Goal: Task Accomplishment & Management: Manage account settings

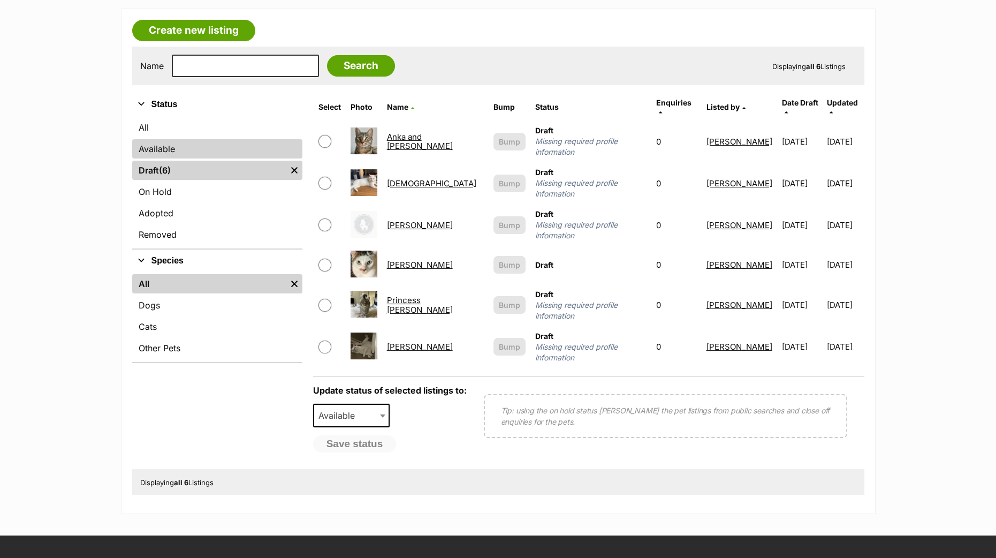
click at [187, 141] on link "Available" at bounding box center [217, 148] width 170 height 19
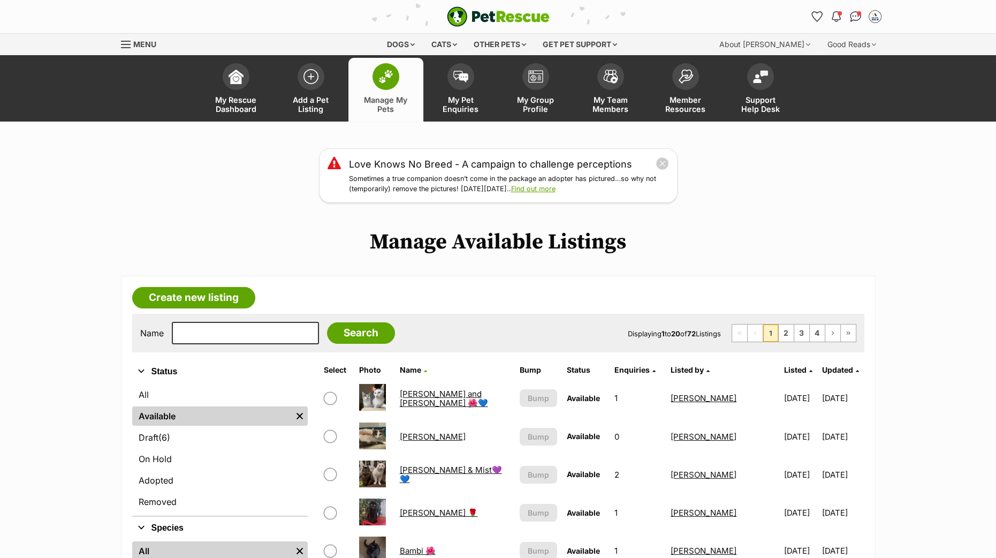
click at [853, 368] on th "Updated" at bounding box center [842, 369] width 41 height 17
click at [856, 369] on icon at bounding box center [857, 371] width 3 height 6
click at [809, 370] on icon at bounding box center [810, 371] width 3 height 6
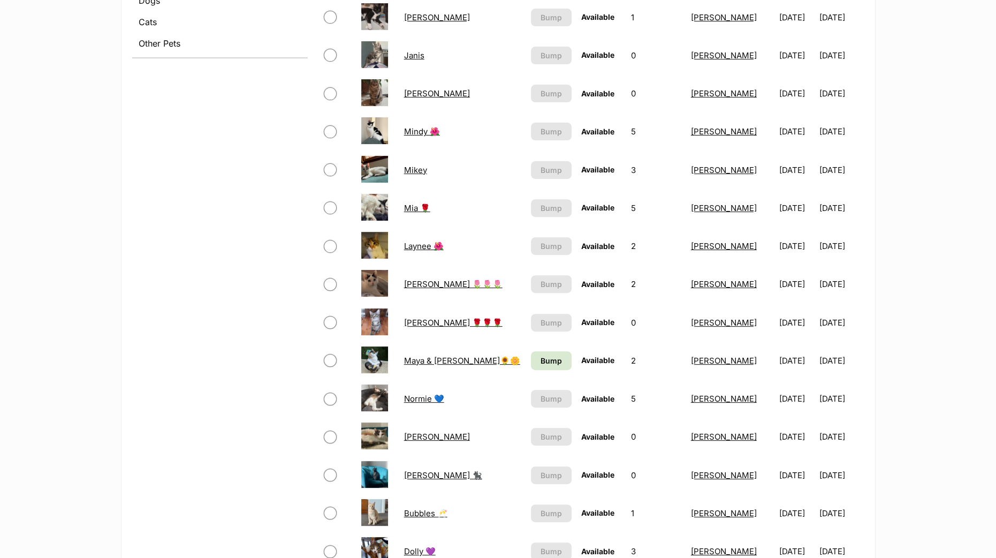
scroll to position [639, 0]
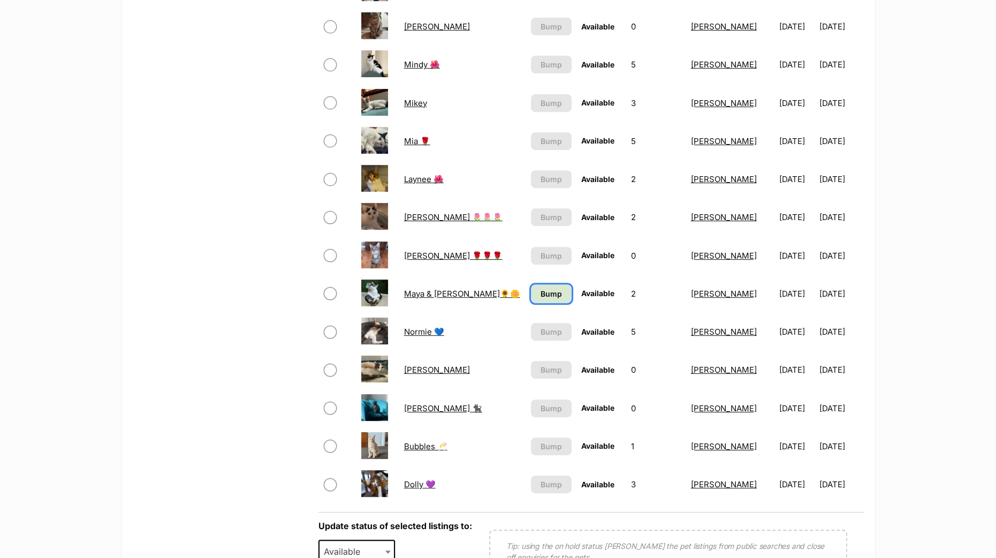
drag, startPoint x: 527, startPoint y: 291, endPoint x: 525, endPoint y: 341, distance: 49.8
click at [541, 291] on span "Bump" at bounding box center [551, 293] width 21 height 11
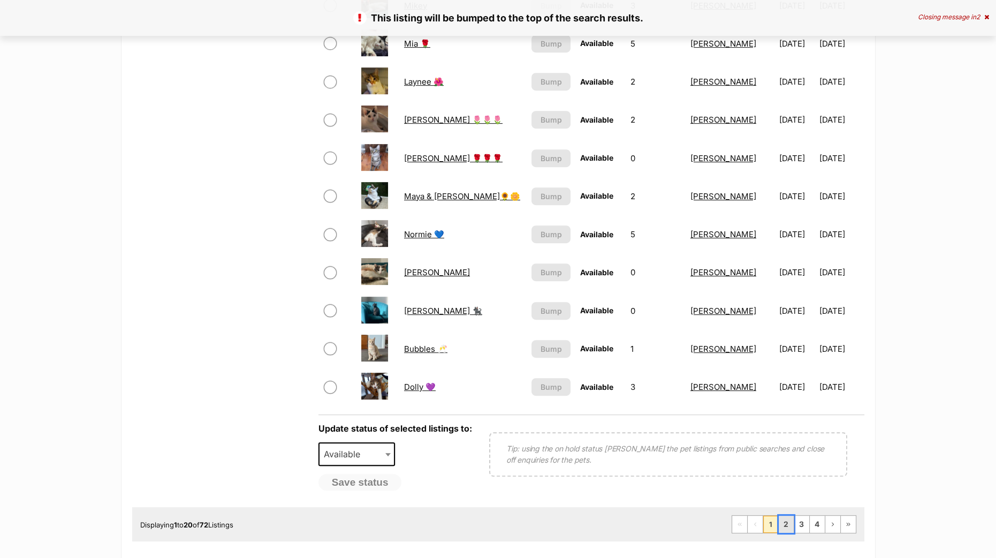
click at [791, 526] on link "2" at bounding box center [786, 523] width 15 height 17
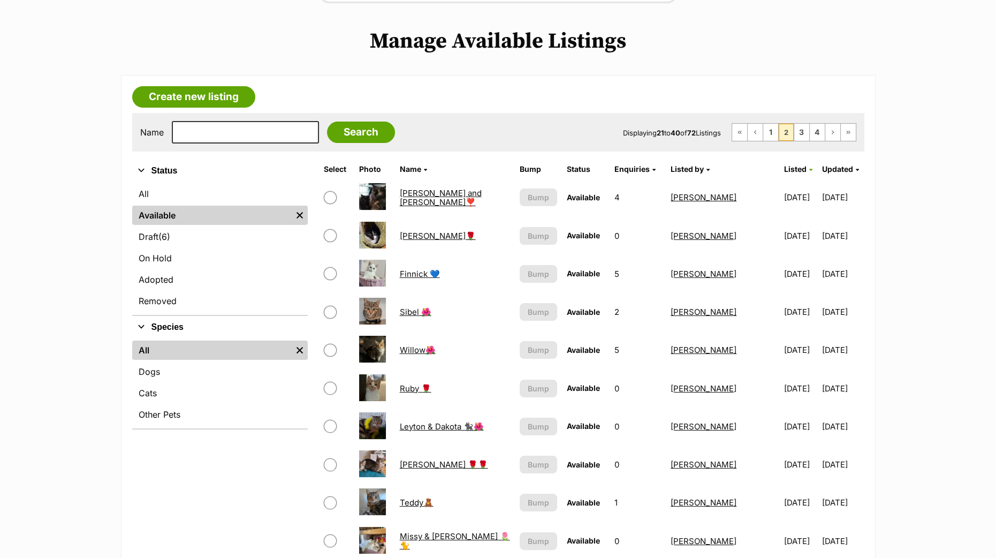
scroll to position [401, 0]
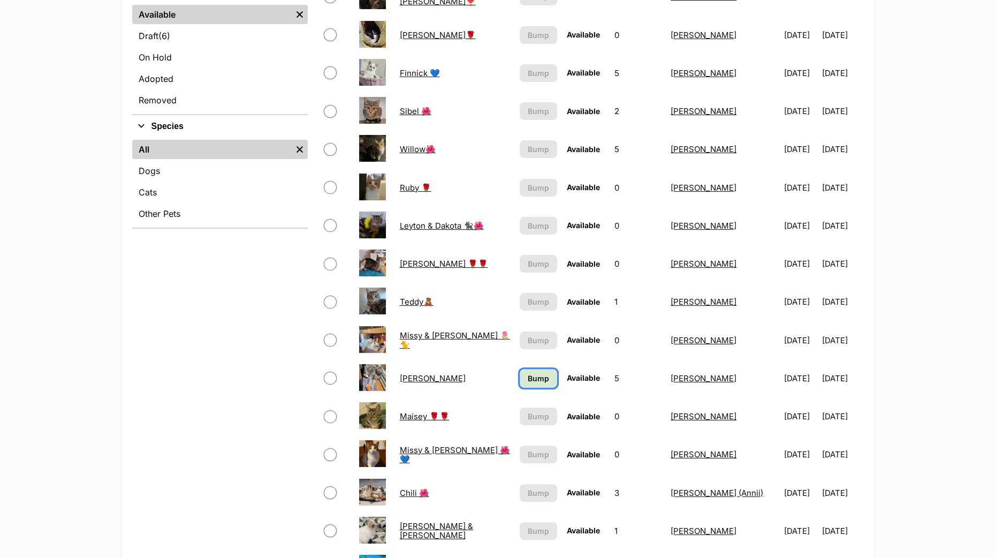
click at [528, 373] on span "Bump" at bounding box center [538, 378] width 21 height 11
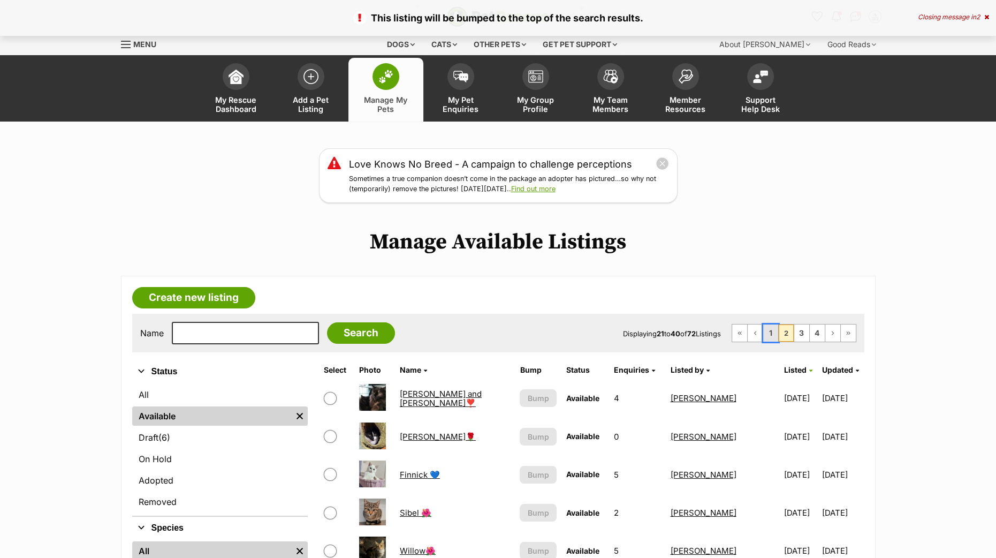
click at [772, 330] on link "1" at bounding box center [770, 332] width 15 height 17
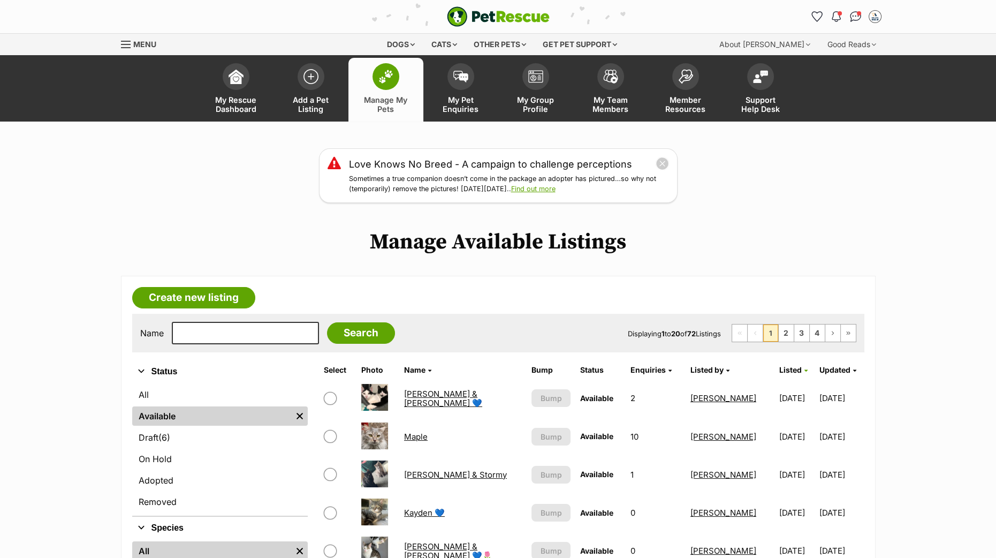
scroll to position [133, 0]
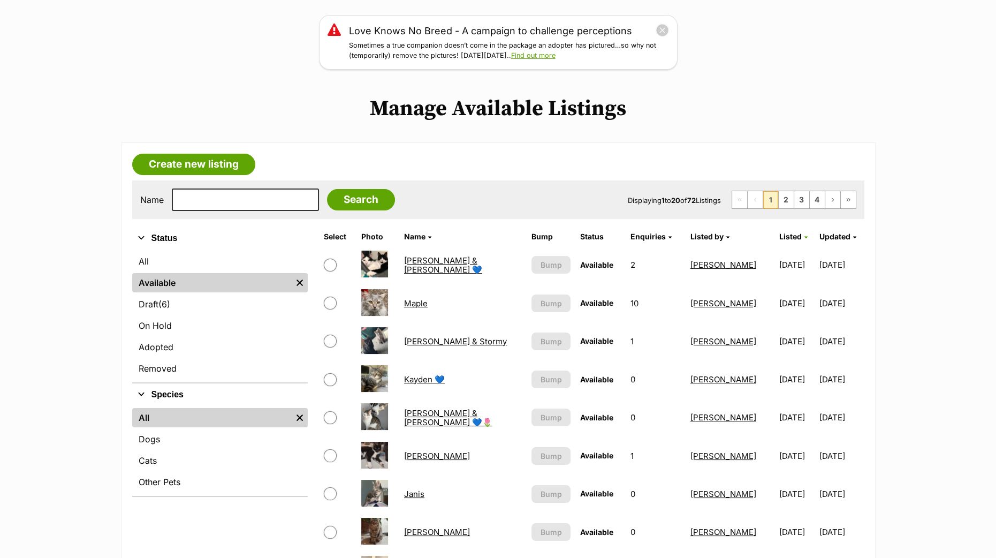
click at [779, 237] on th "Listed" at bounding box center [796, 236] width 43 height 17
click at [779, 237] on link "Listed" at bounding box center [793, 236] width 28 height 9
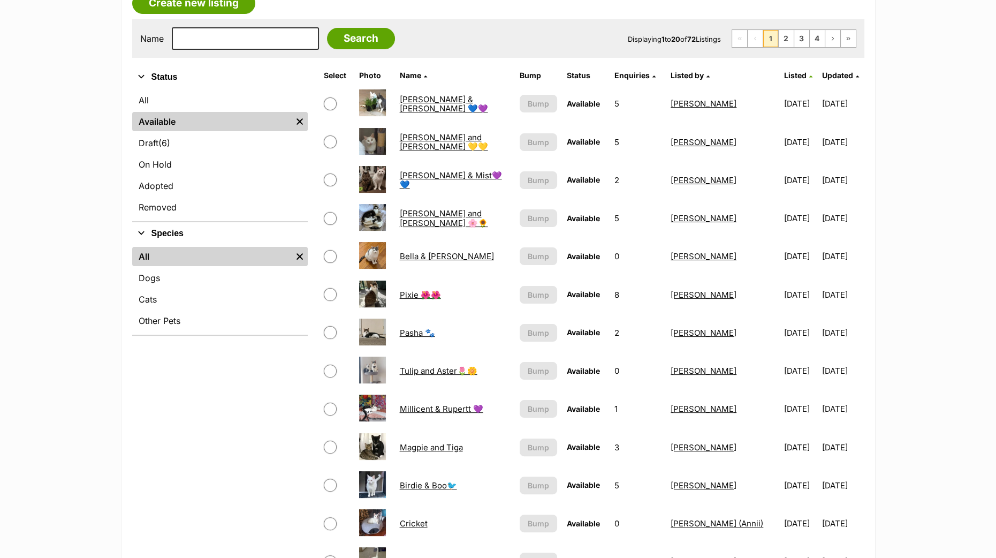
scroll to position [291, 0]
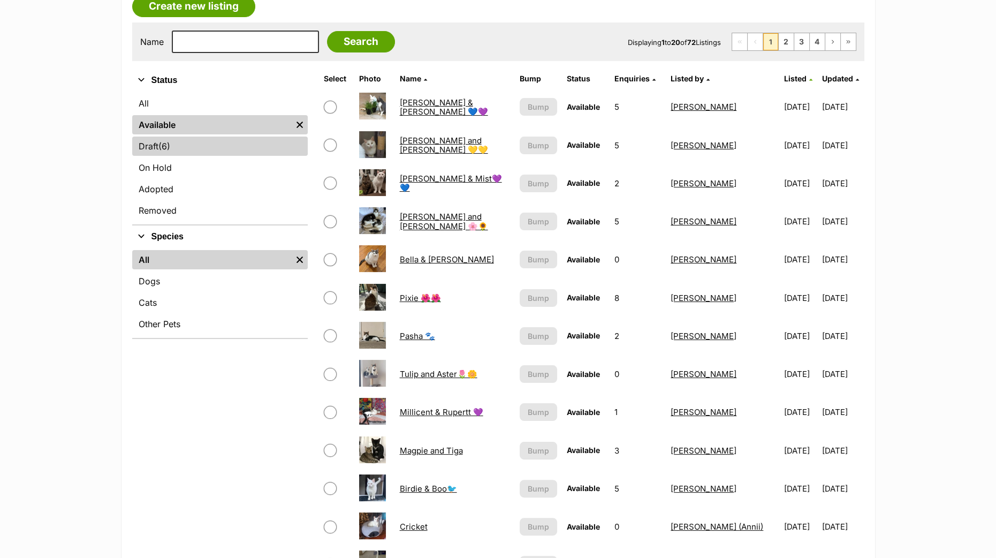
click at [158, 148] on link "Draft (6) Items" at bounding box center [220, 145] width 176 height 19
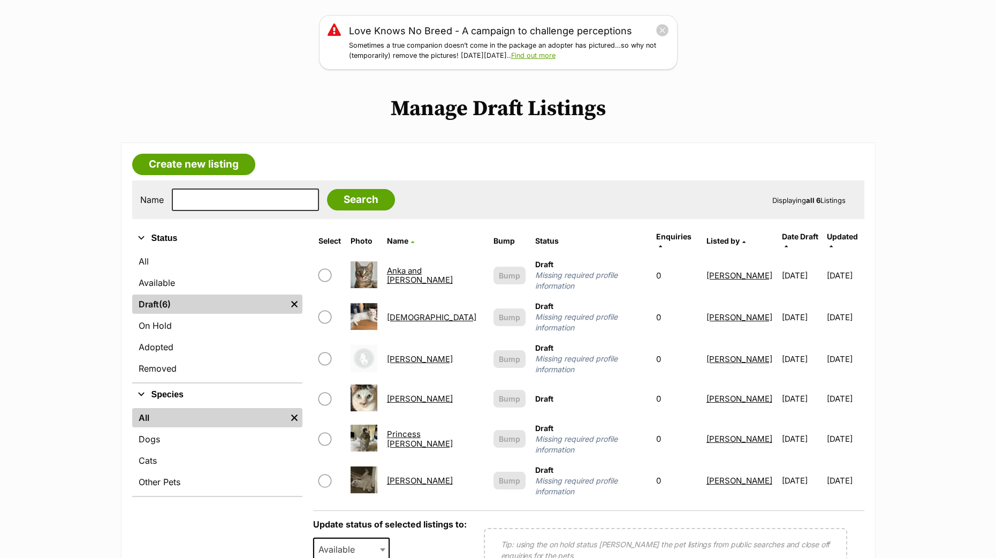
click at [399, 312] on link "Bodhi" at bounding box center [431, 317] width 89 height 10
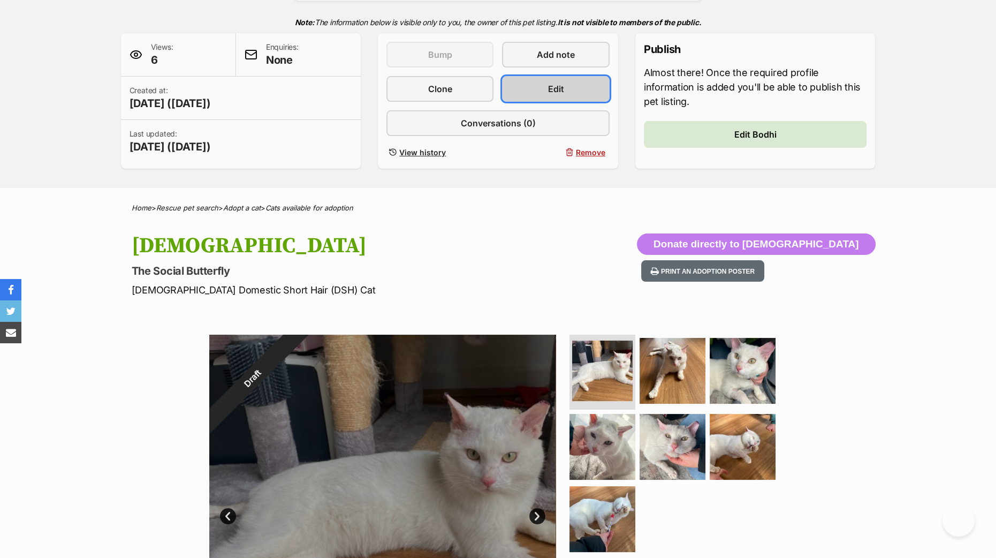
click at [529, 102] on link "Edit" at bounding box center [555, 89] width 107 height 26
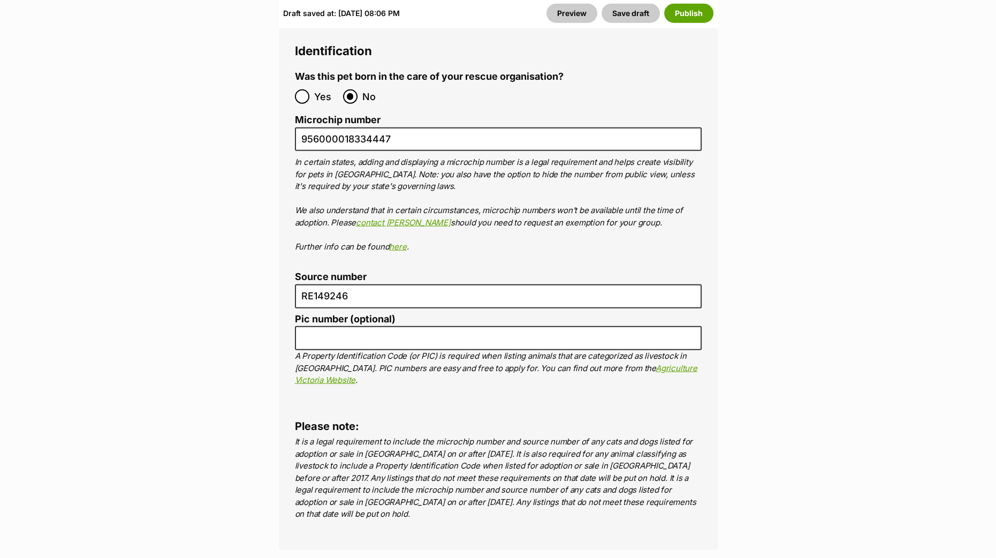
scroll to position [4014, 0]
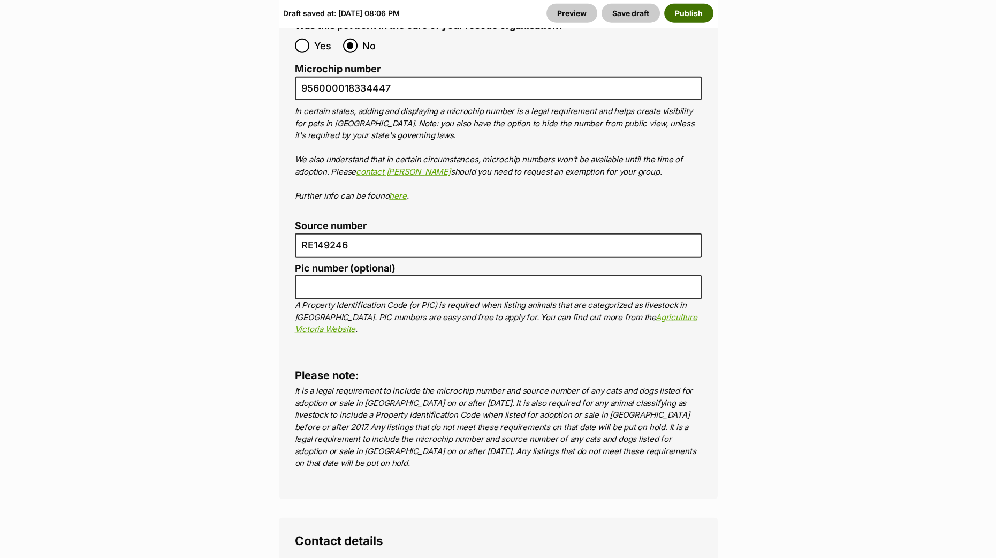
click at [697, 17] on button "Publish" at bounding box center [688, 13] width 49 height 19
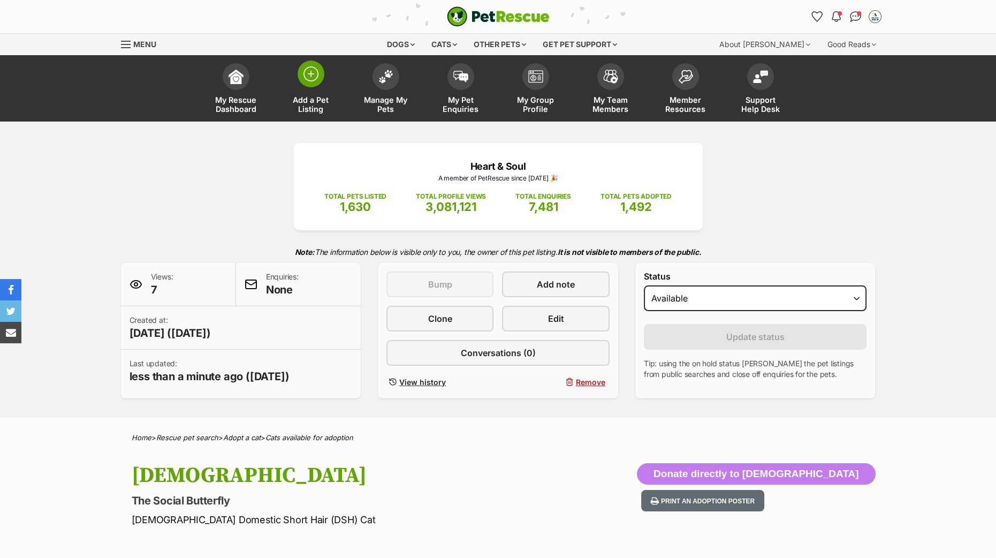
click at [310, 83] on span at bounding box center [311, 73] width 27 height 27
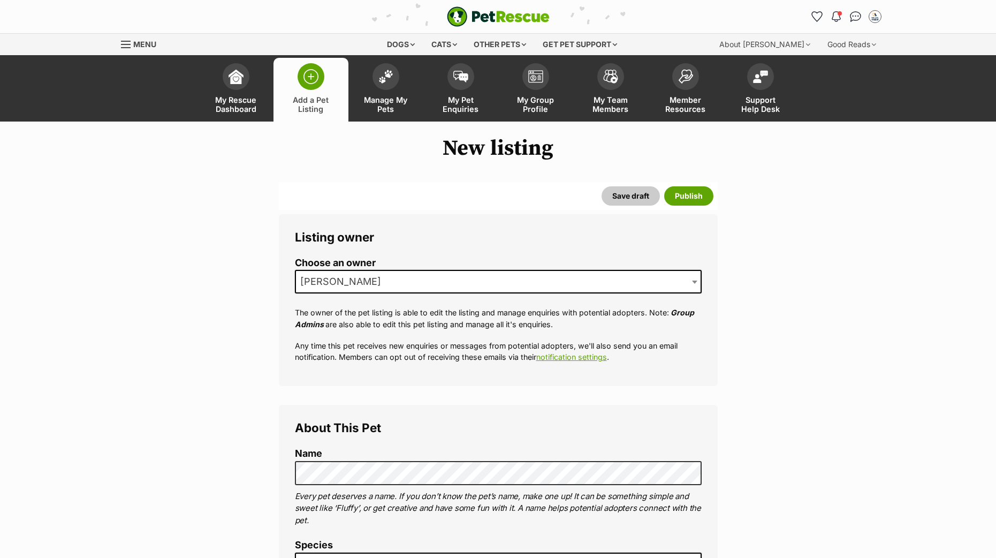
click at [390, 79] on img at bounding box center [385, 77] width 15 height 14
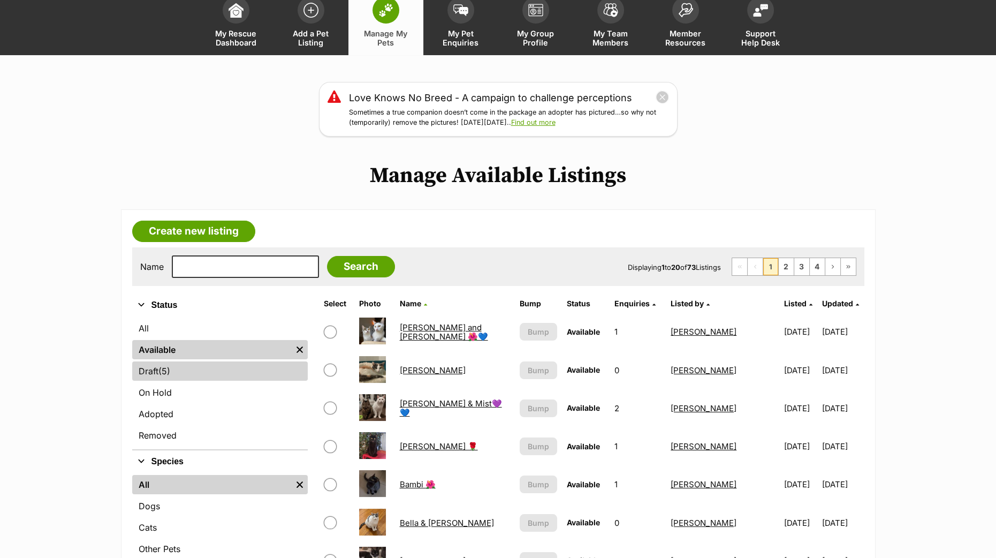
scroll to position [66, 0]
click at [154, 366] on link "Draft (5) Items" at bounding box center [220, 370] width 176 height 19
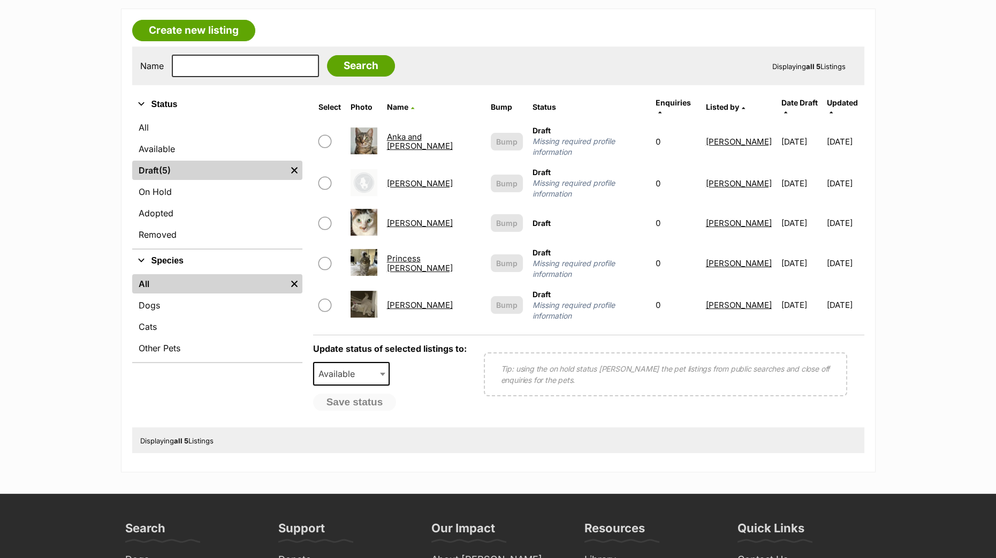
click at [415, 253] on link "Princess [PERSON_NAME]" at bounding box center [420, 262] width 66 height 19
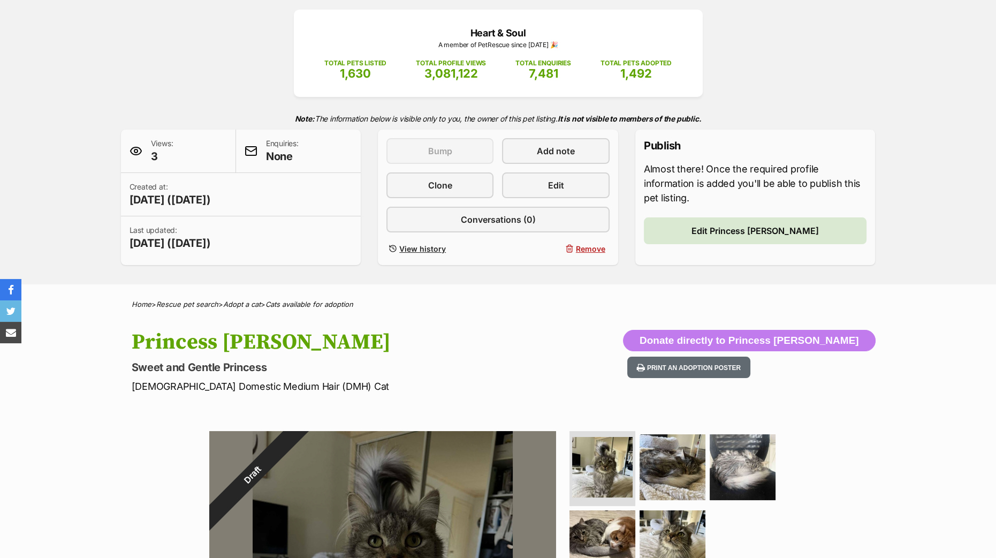
scroll to position [133, 0]
drag, startPoint x: 567, startPoint y: 178, endPoint x: 446, endPoint y: 288, distance: 163.7
click at [567, 177] on link "Edit" at bounding box center [555, 185] width 107 height 26
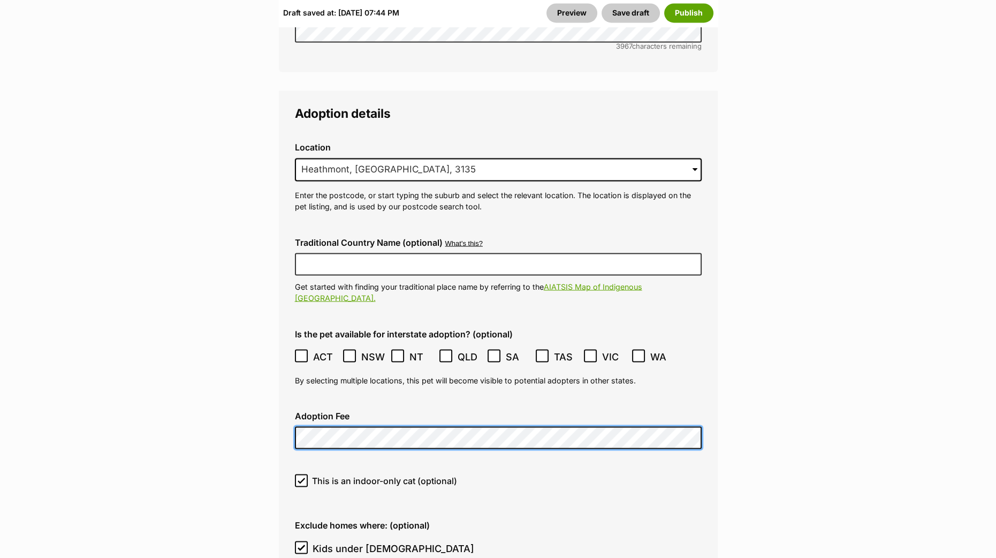
scroll to position [2810, 0]
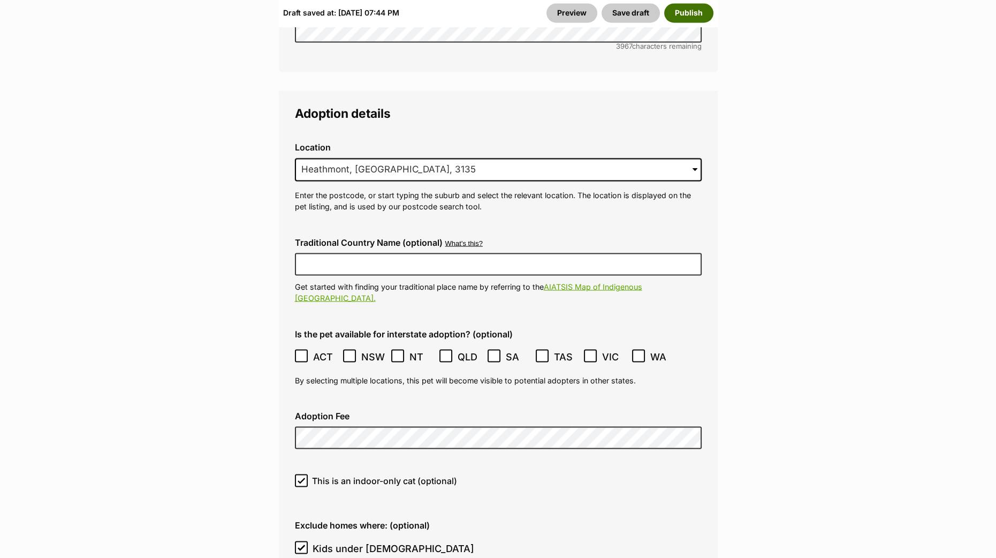
click at [683, 17] on button "Publish" at bounding box center [688, 13] width 49 height 19
